Goal: Task Accomplishment & Management: Manage account settings

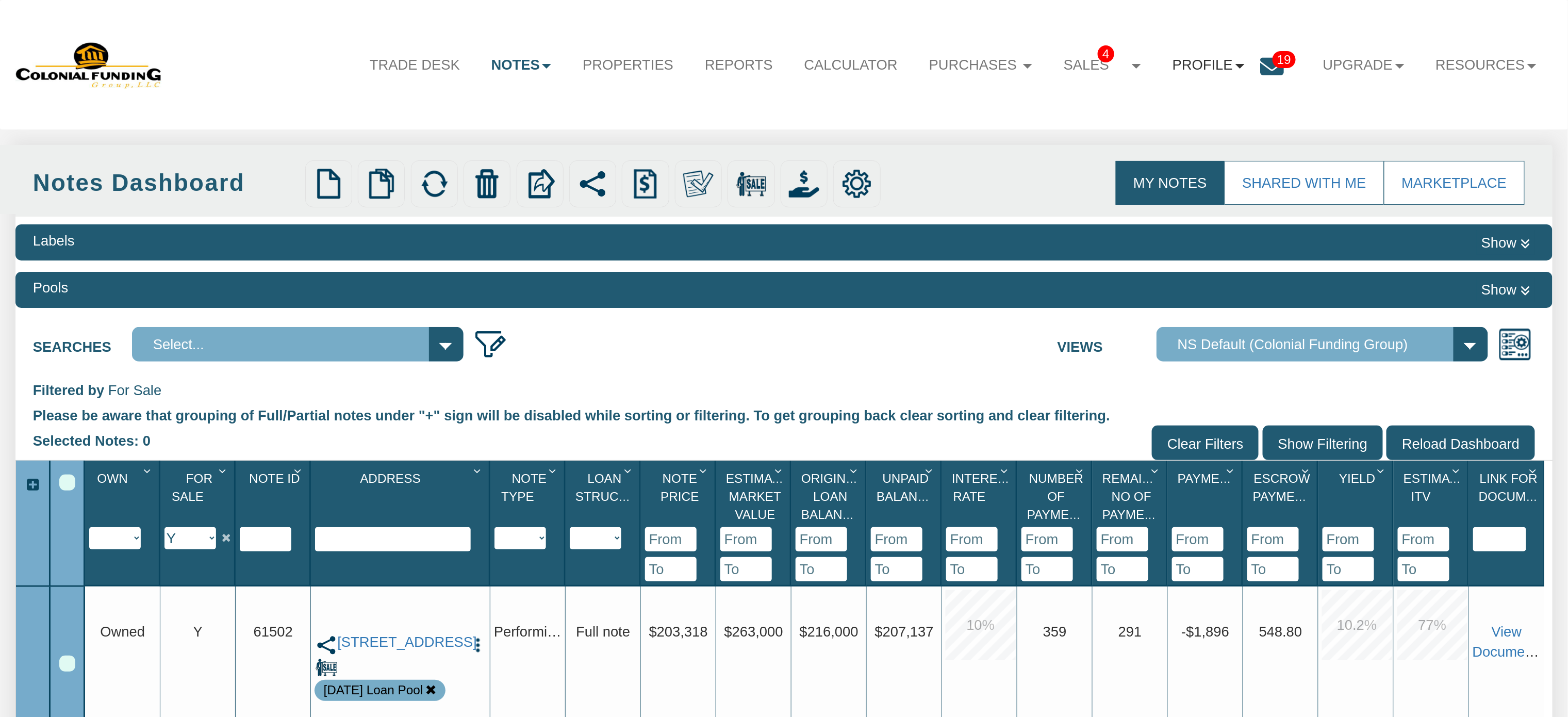
click at [1226, 64] on link "Profile" at bounding box center [1208, 65] width 103 height 42
click at [1161, 115] on link "Settings" at bounding box center [1215, 114] width 182 height 27
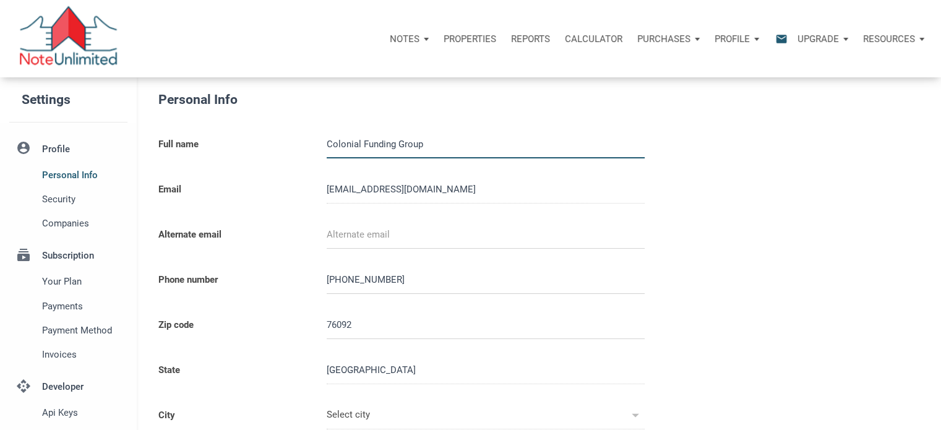
type input "SOUTHLAKE"
select select
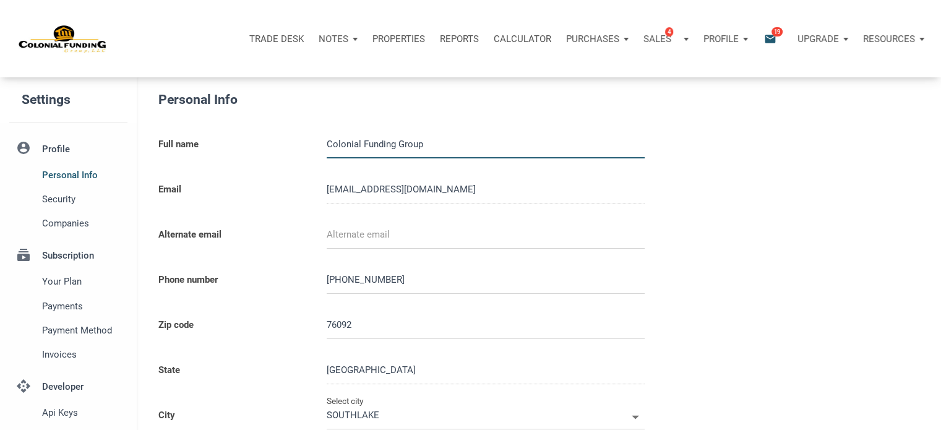
type input "0000000"
select select
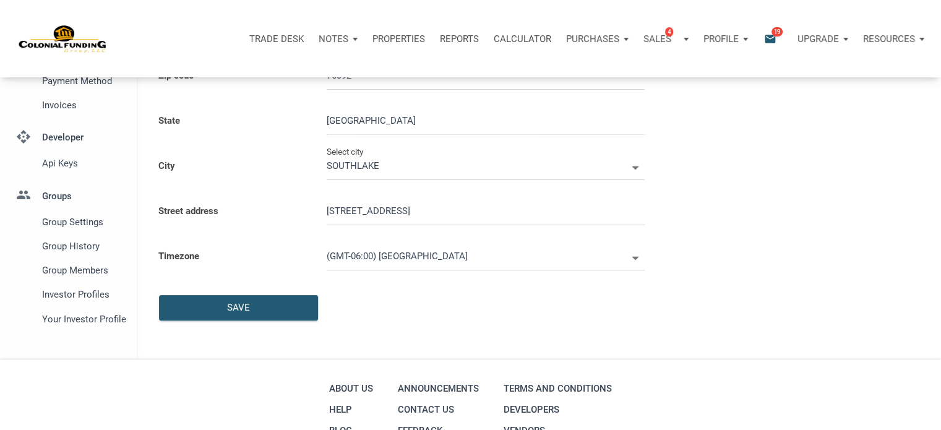
scroll to position [256, 0]
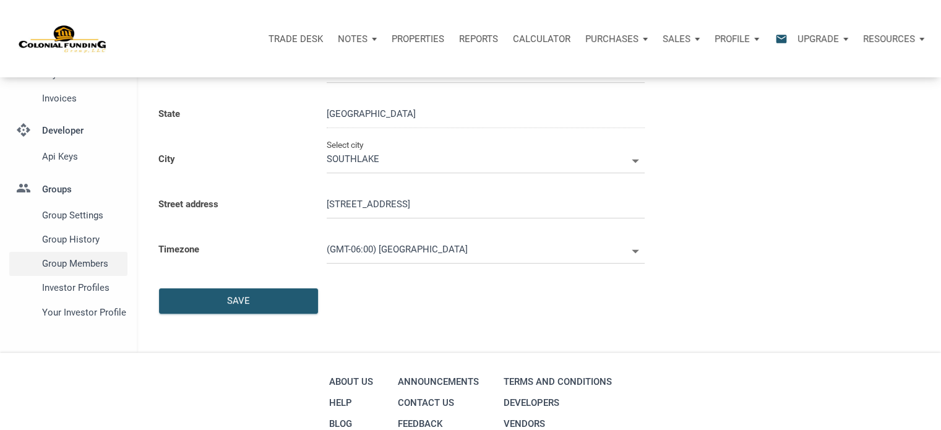
click at [84, 260] on span "Group Members" at bounding box center [82, 263] width 80 height 15
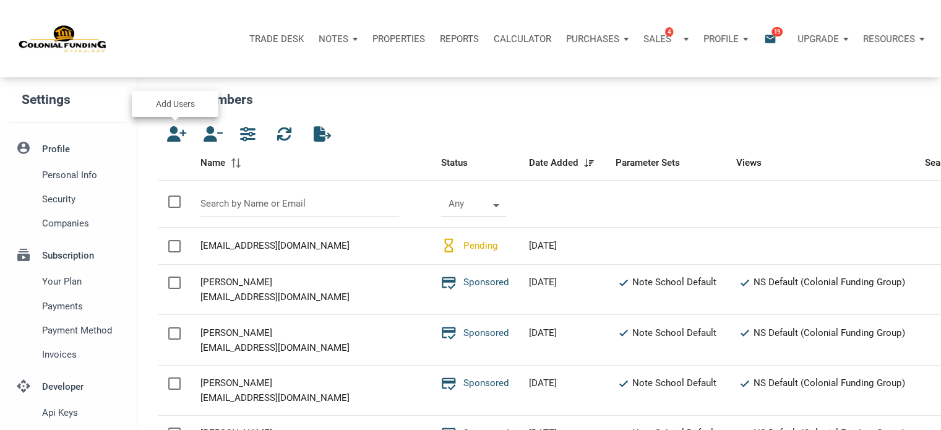
click at [175, 133] on icon "button" at bounding box center [173, 133] width 15 height 15
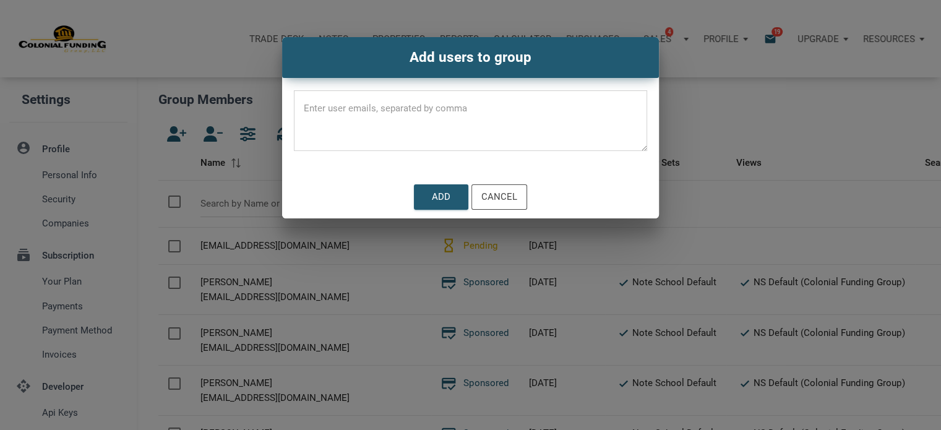
click at [338, 104] on textarea at bounding box center [470, 124] width 353 height 53
paste textarea "[EMAIL_ADDRESS][DOMAIN_NAME]"
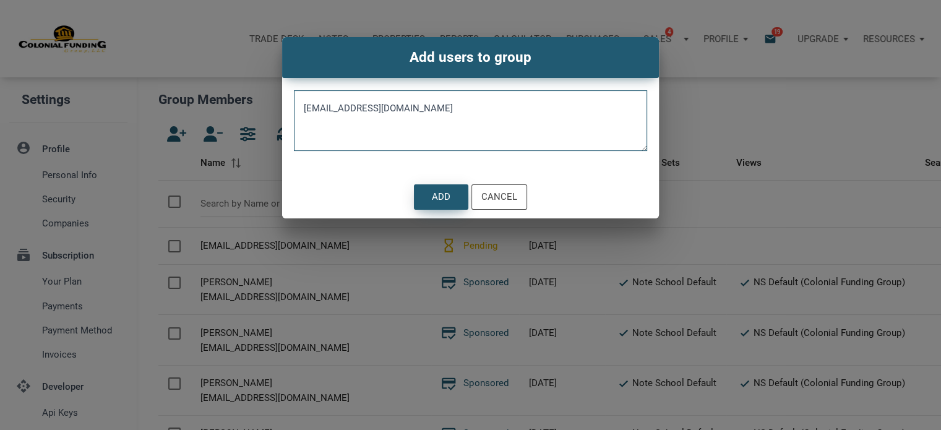
type textarea "[EMAIL_ADDRESS][DOMAIN_NAME]"
click at [442, 190] on div "Add" at bounding box center [441, 197] width 19 height 14
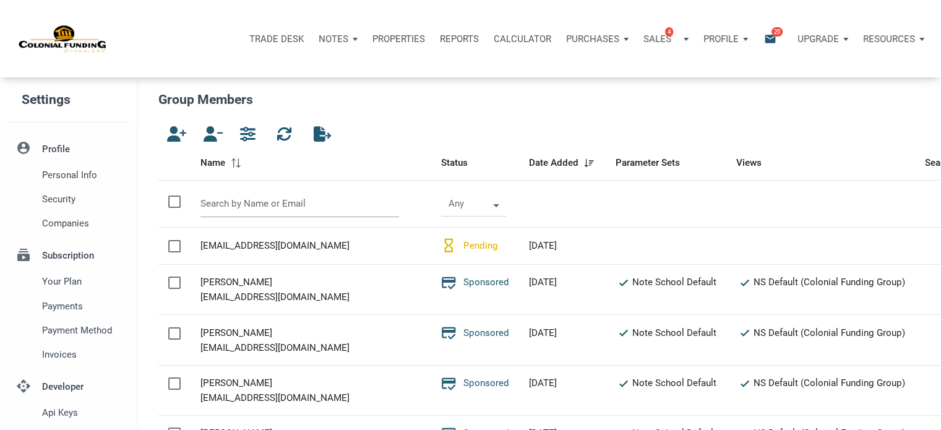
click at [239, 201] on input "text" at bounding box center [299, 204] width 199 height 27
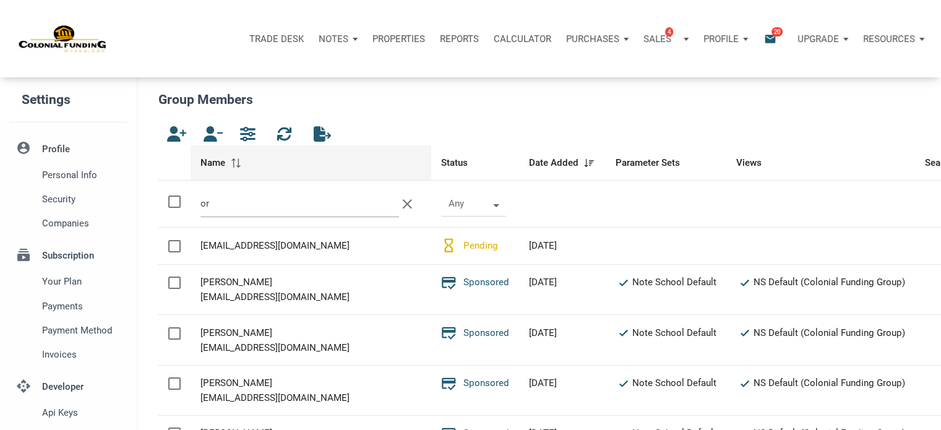
type input "o"
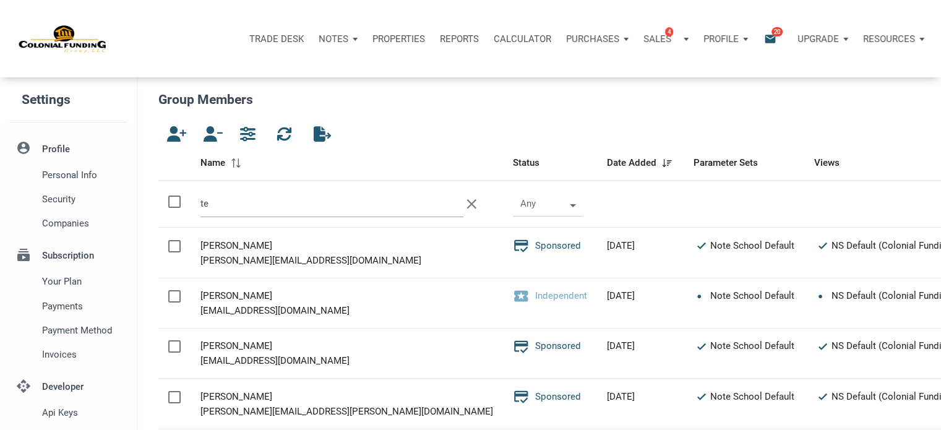
type input "t"
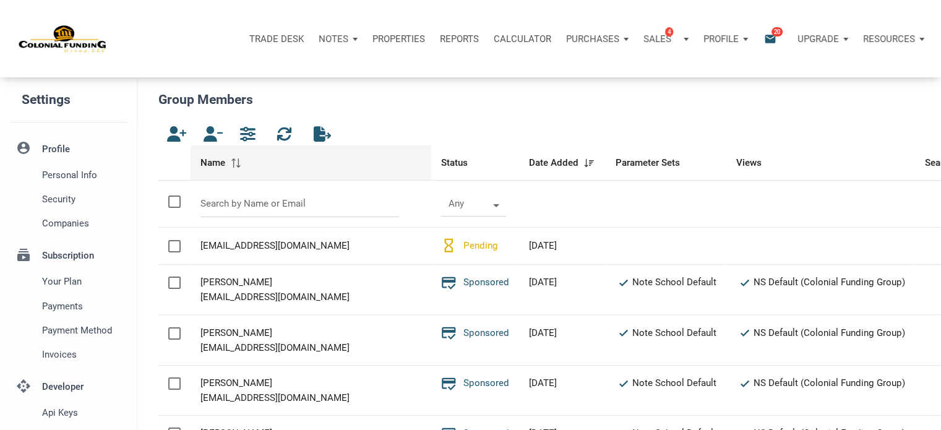
click at [238, 161] on span at bounding box center [236, 162] width 12 height 9
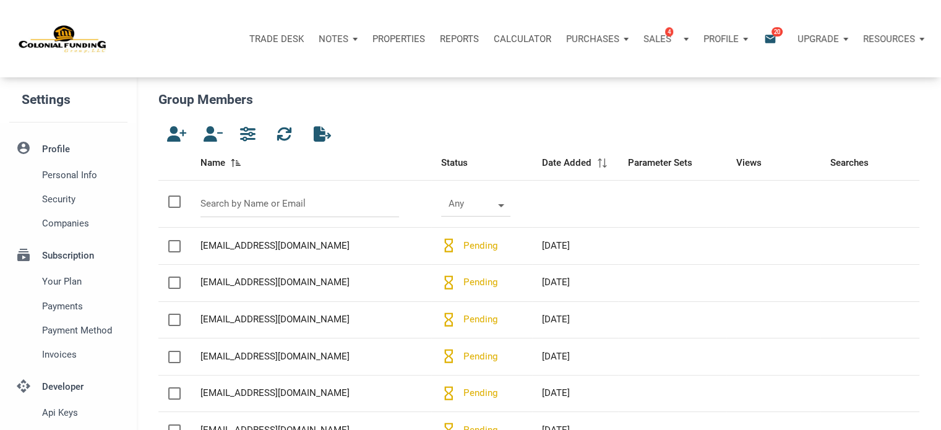
click at [403, 102] on h5 "Group Members" at bounding box center [538, 100] width 761 height 20
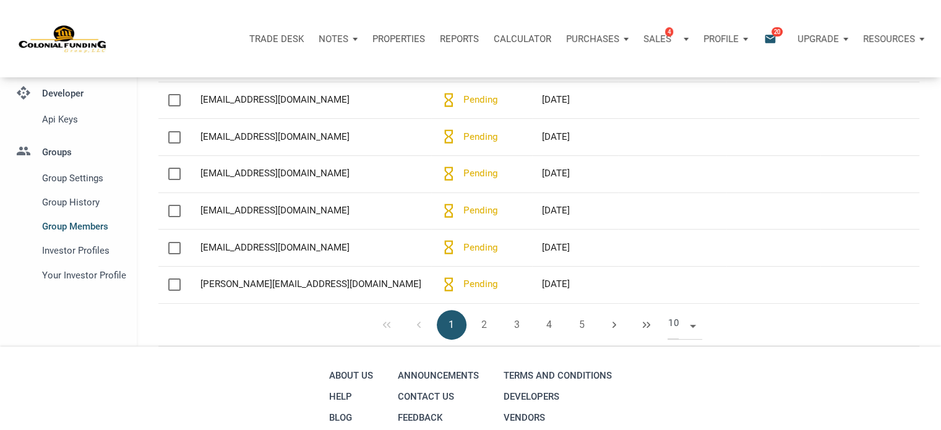
scroll to position [296, 0]
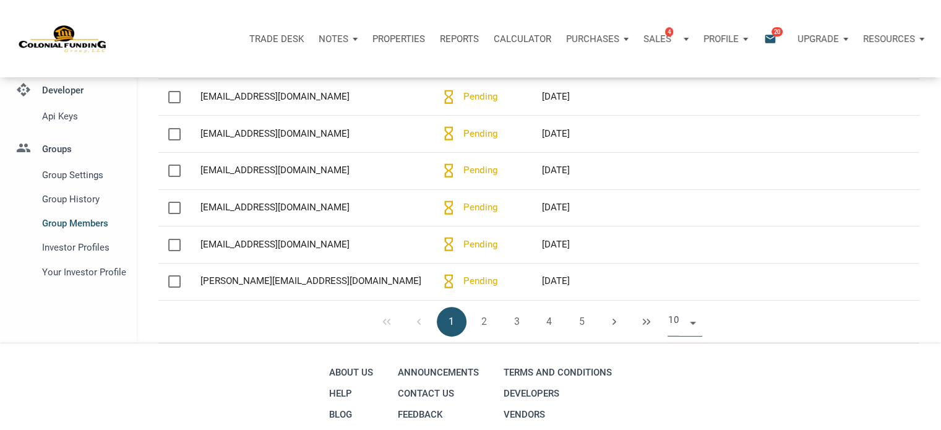
click at [690, 324] on span at bounding box center [691, 321] width 11 height 10
click at [679, 388] on li "50" at bounding box center [685, 392] width 35 height 22
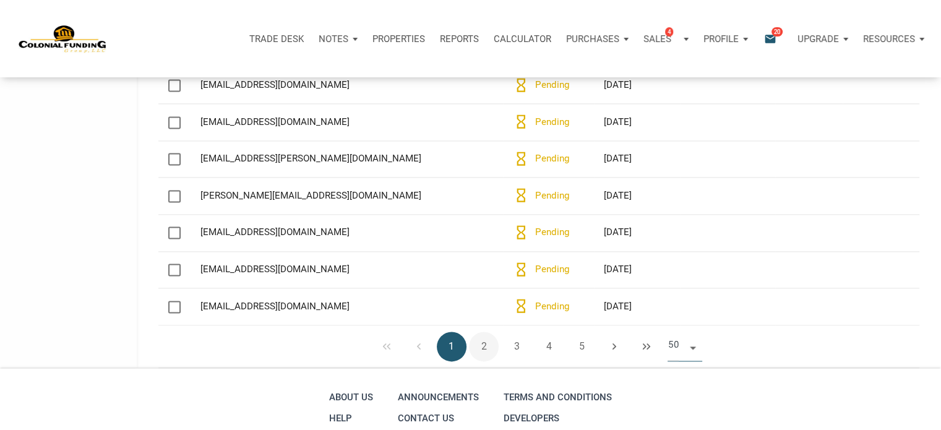
click at [483, 352] on button "2" at bounding box center [484, 347] width 30 height 30
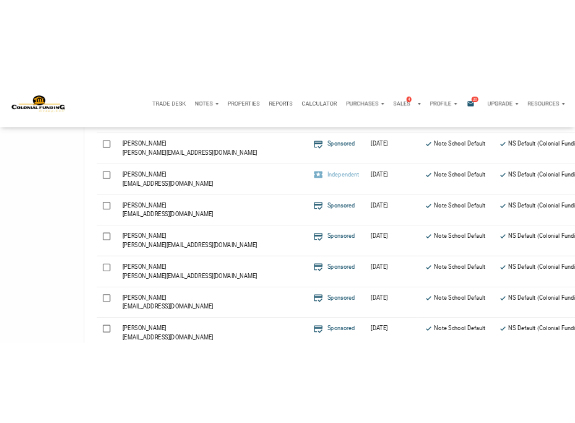
scroll to position [849, 0]
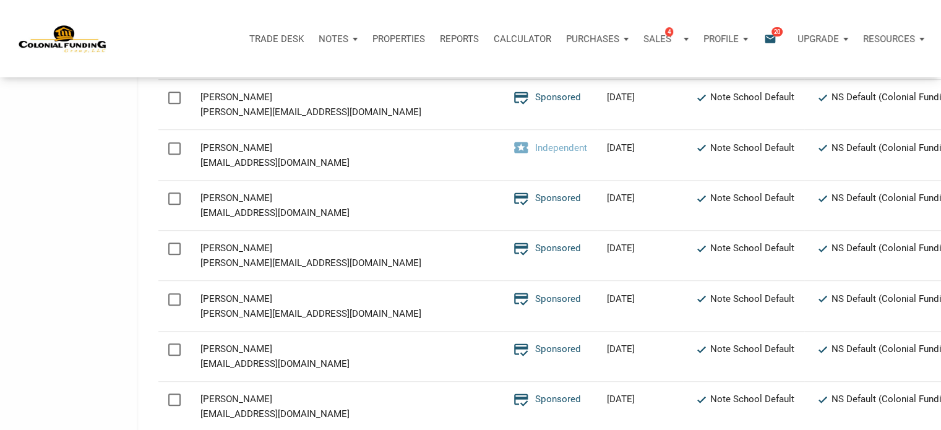
click at [170, 40] on div "Trade Desk Notes Dashboard Transactions Properties Reports Calculator Purchases…" at bounding box center [519, 38] width 825 height 37
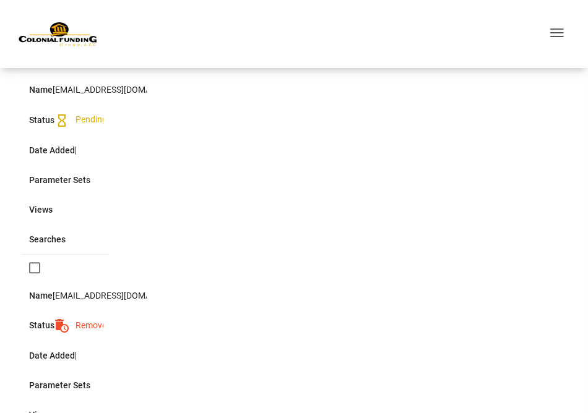
scroll to position [706, 0]
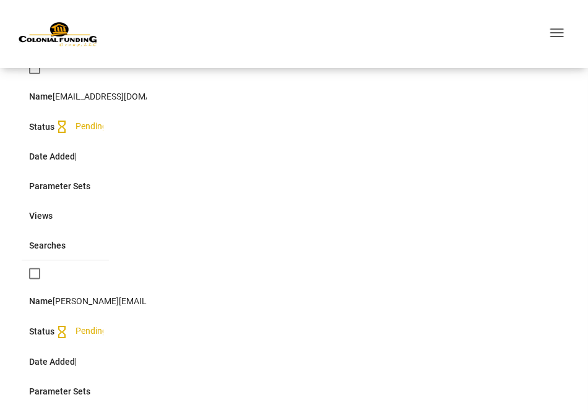
scroll to position [1928, 0]
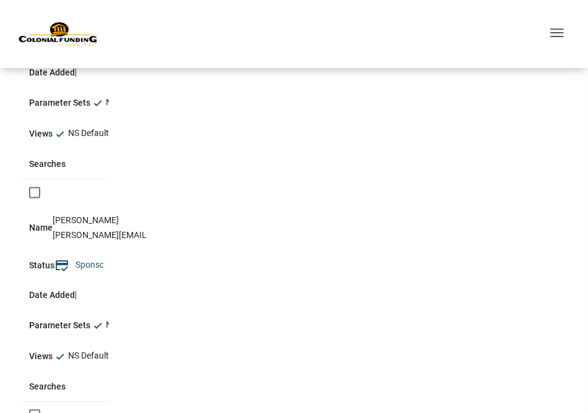
scroll to position [2187, 0]
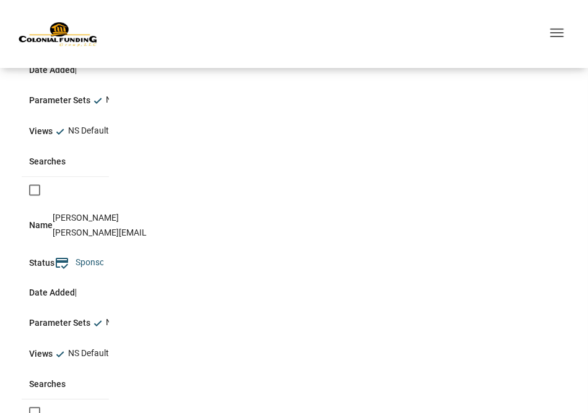
scroll to position [2183, 0]
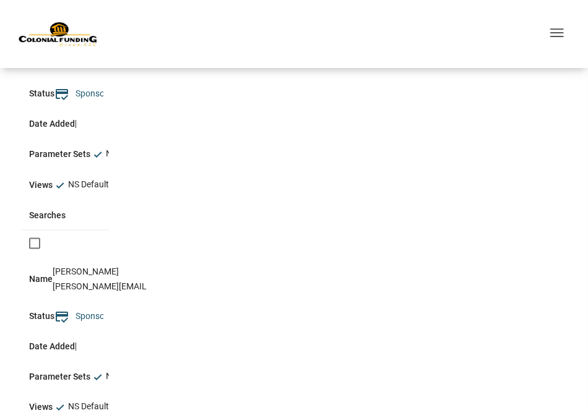
scroll to position [354, 0]
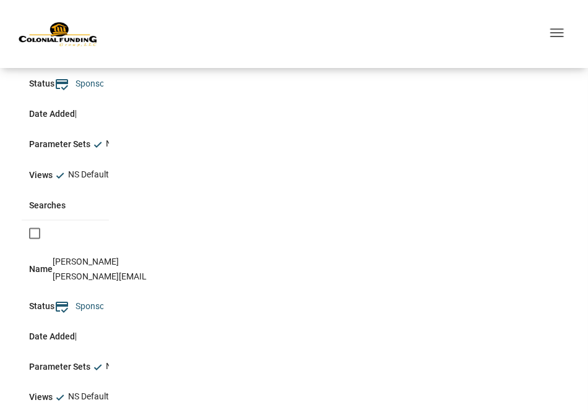
checkbox input "true"
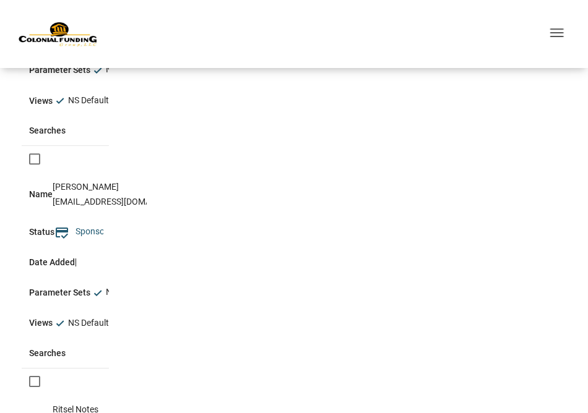
scroll to position [1103, 0]
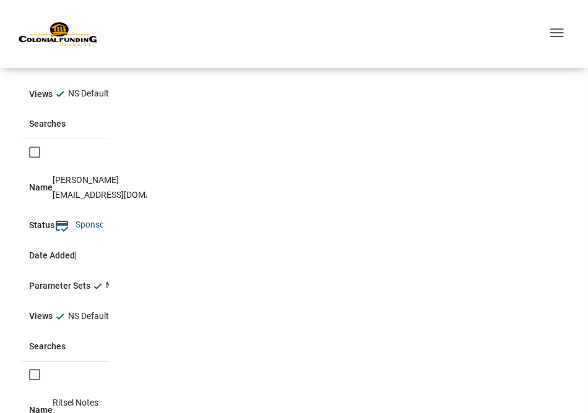
checkbox input "true"
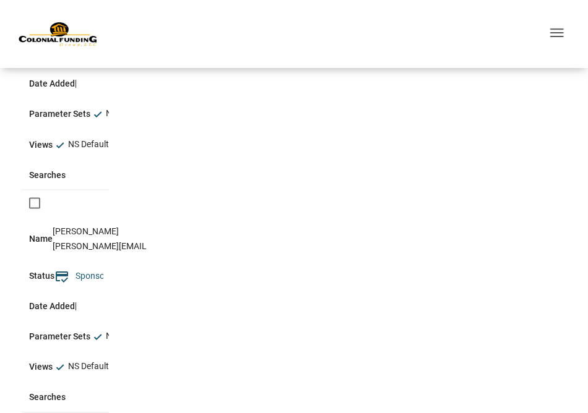
scroll to position [0, 0]
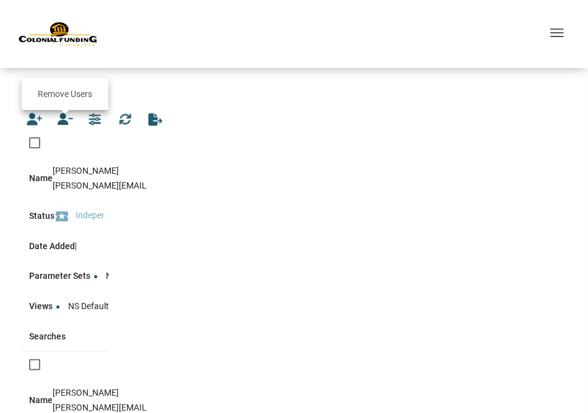
click at [62, 121] on icon "button" at bounding box center [65, 119] width 15 height 12
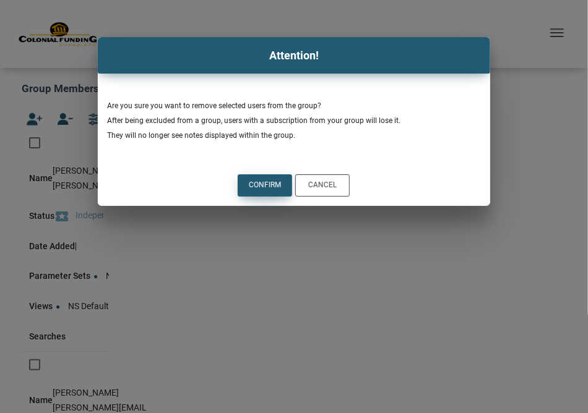
click at [262, 191] on div "Confirm" at bounding box center [265, 185] width 32 height 11
